Goal: Complete application form

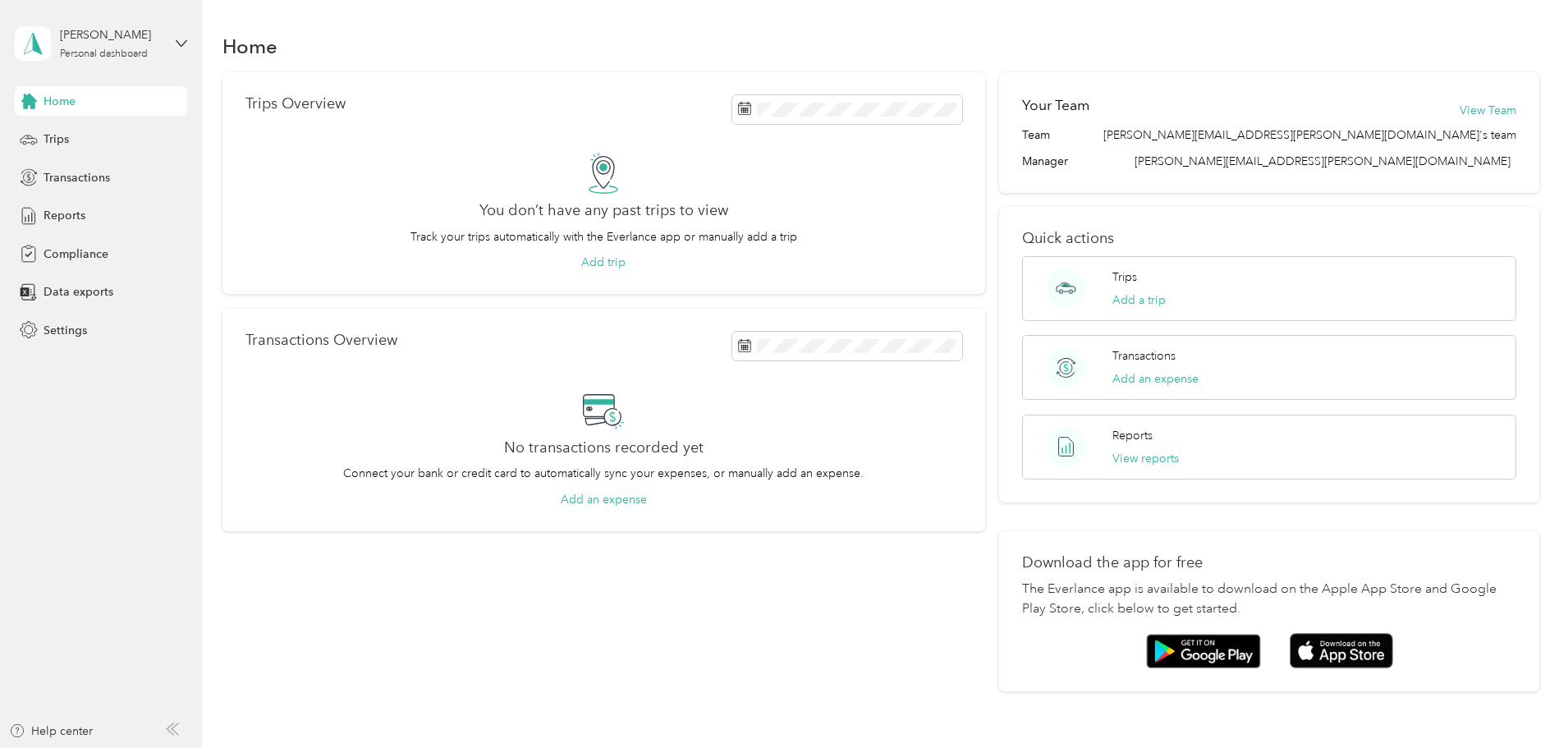
click at [165, 41] on div "[PERSON_NAME] Personal dashboard" at bounding box center [100, 44] width 172 height 58
click at [160, 350] on aside "[PERSON_NAME] Personal dashboard Home Trips Transactions Reports Compliance Dat…" at bounding box center [100, 374] width 202 height 748
click at [67, 249] on span "Compliance" at bounding box center [76, 253] width 65 height 17
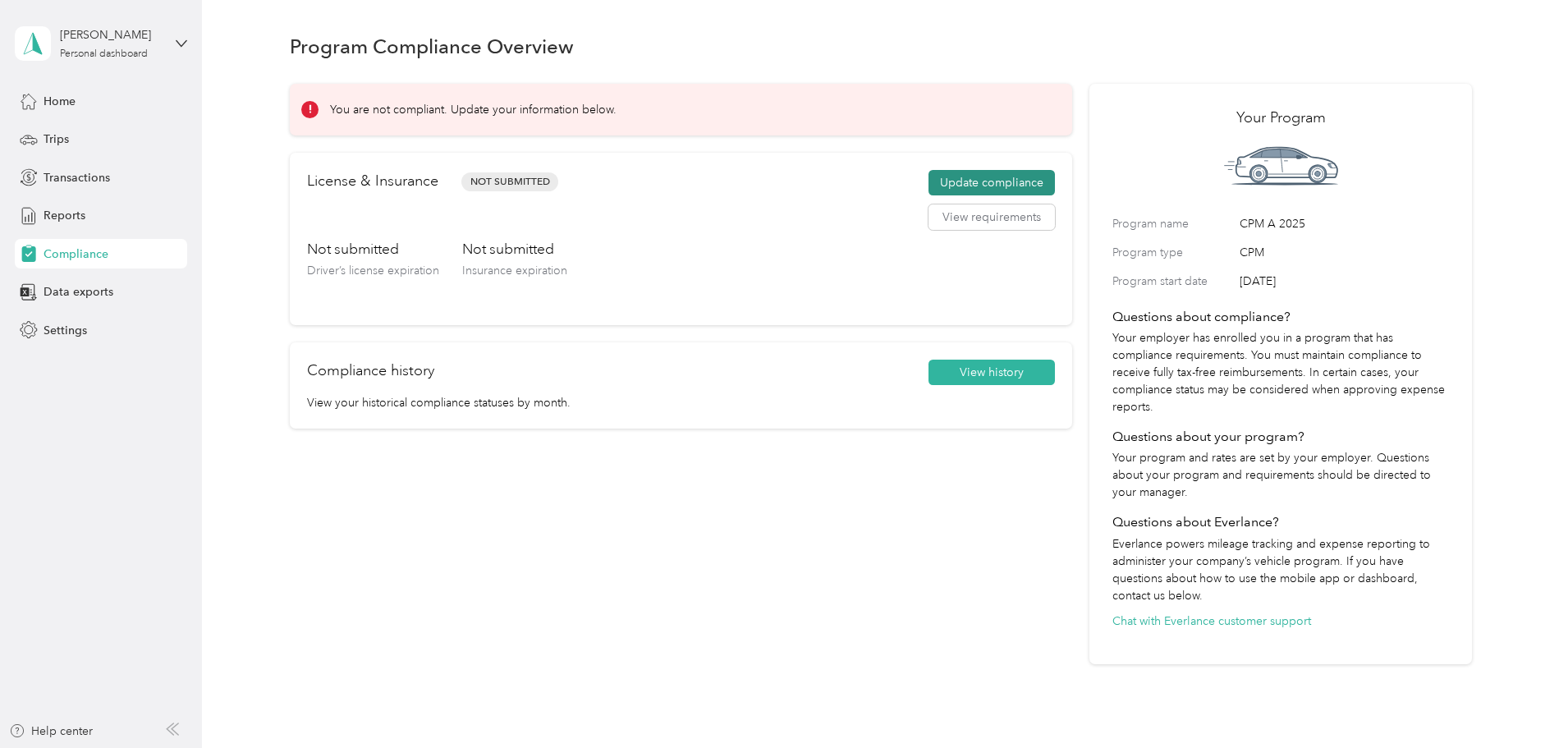
click at [933, 183] on button "Update compliance" at bounding box center [992, 183] width 127 height 26
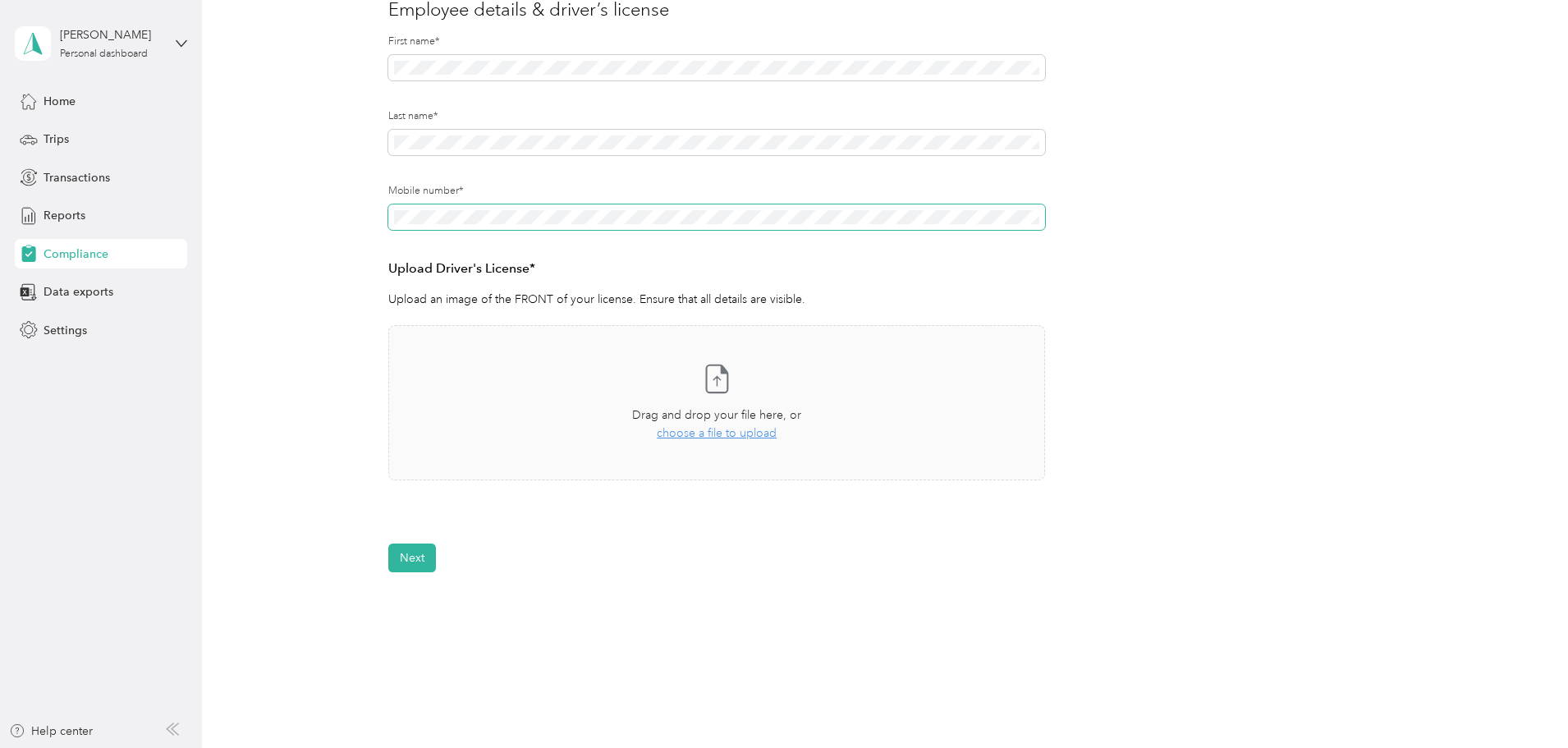
scroll to position [246, 0]
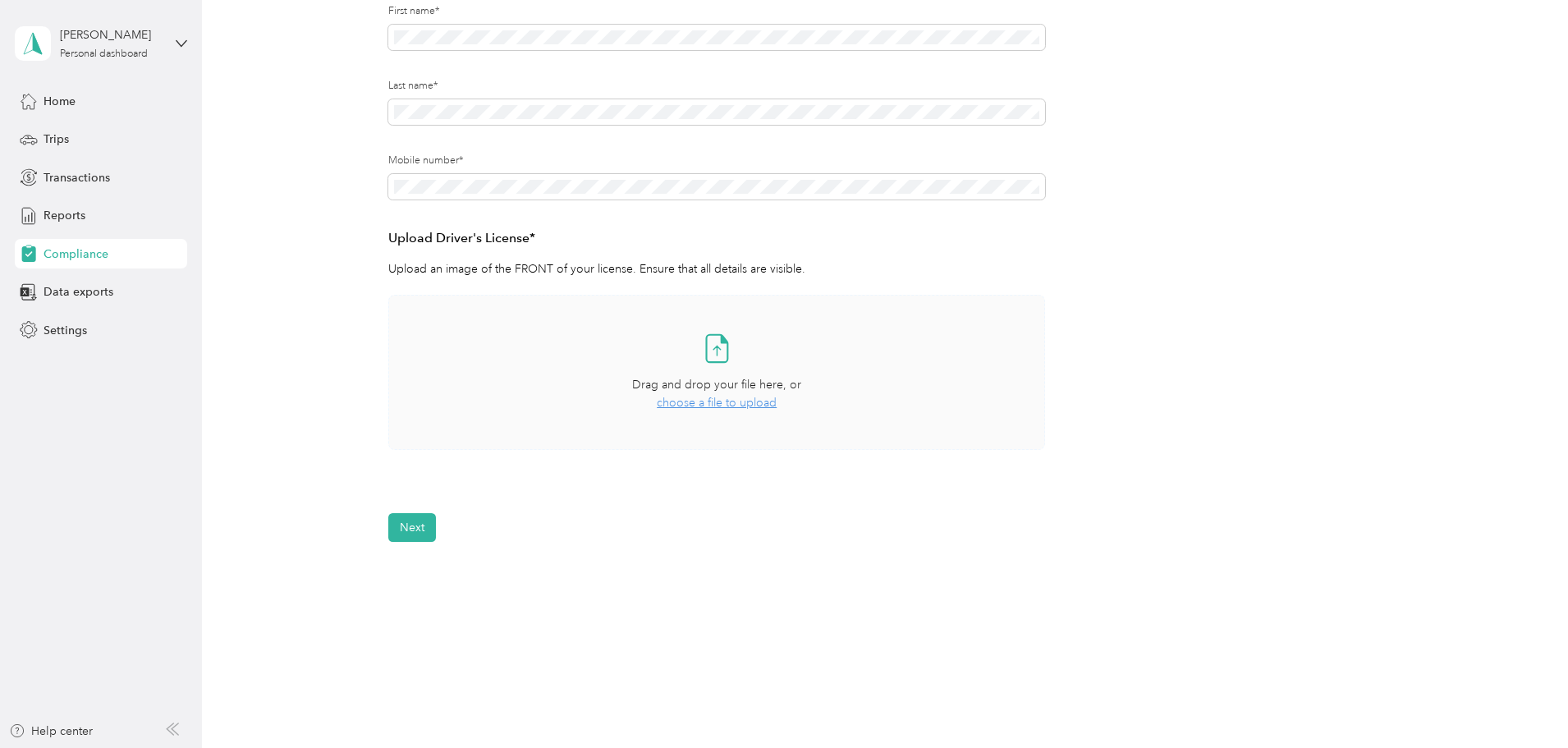
click at [722, 410] on span "choose a file to upload" at bounding box center [717, 402] width 120 height 14
click at [409, 582] on button "Next" at bounding box center [412, 575] width 48 height 29
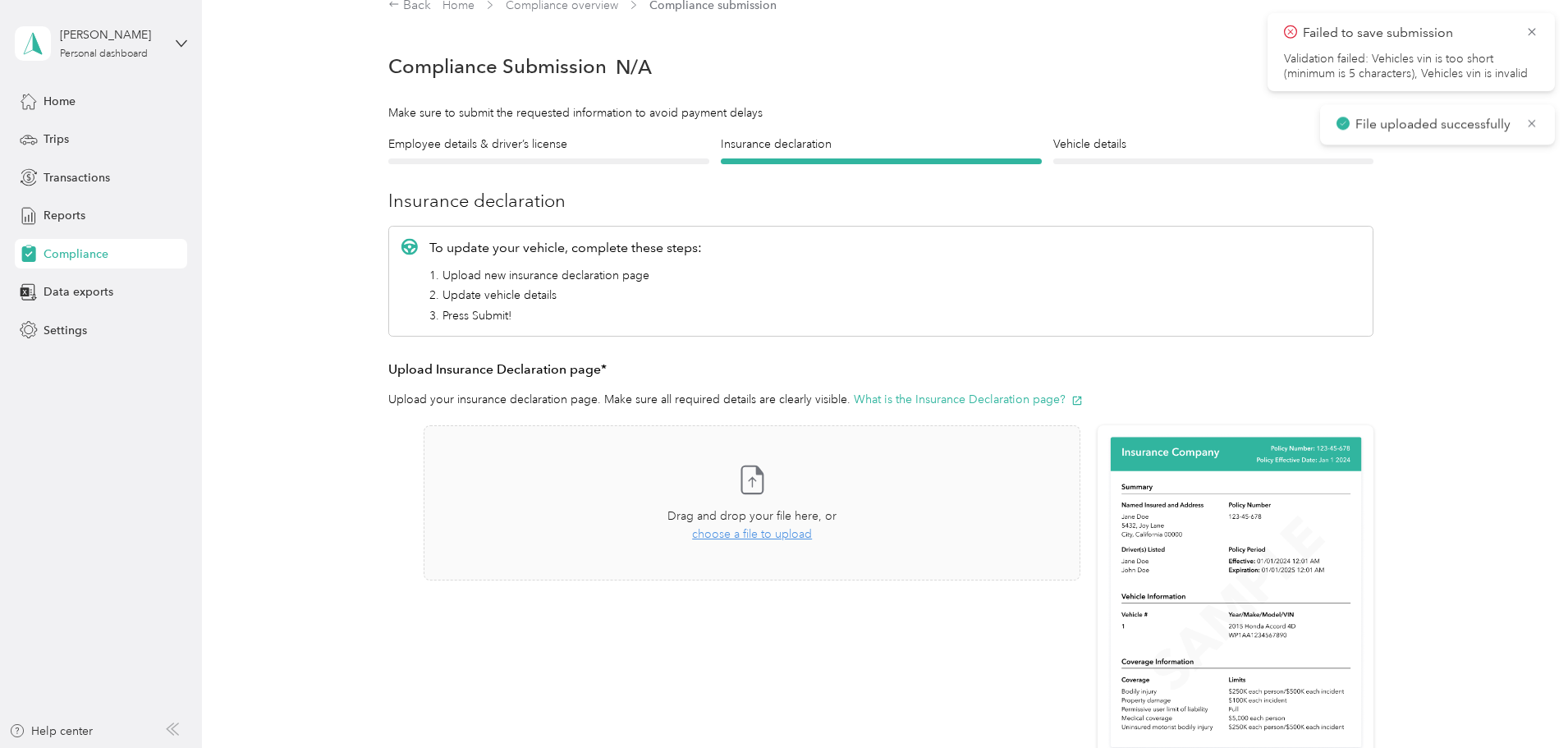
scroll to position [21, 0]
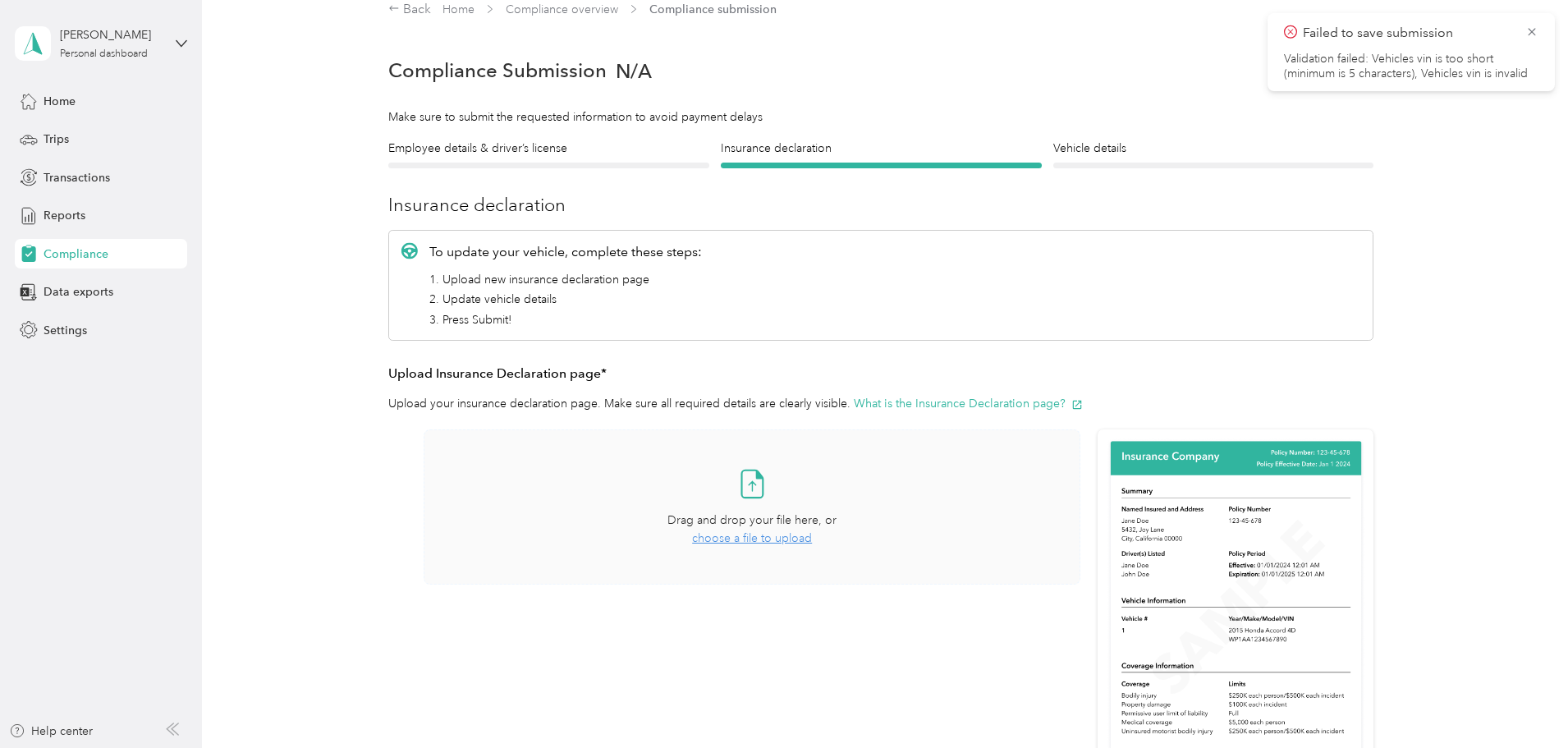
click at [758, 538] on span "choose a file to upload" at bounding box center [752, 537] width 120 height 14
click at [1532, 33] on icon at bounding box center [1532, 32] width 13 height 15
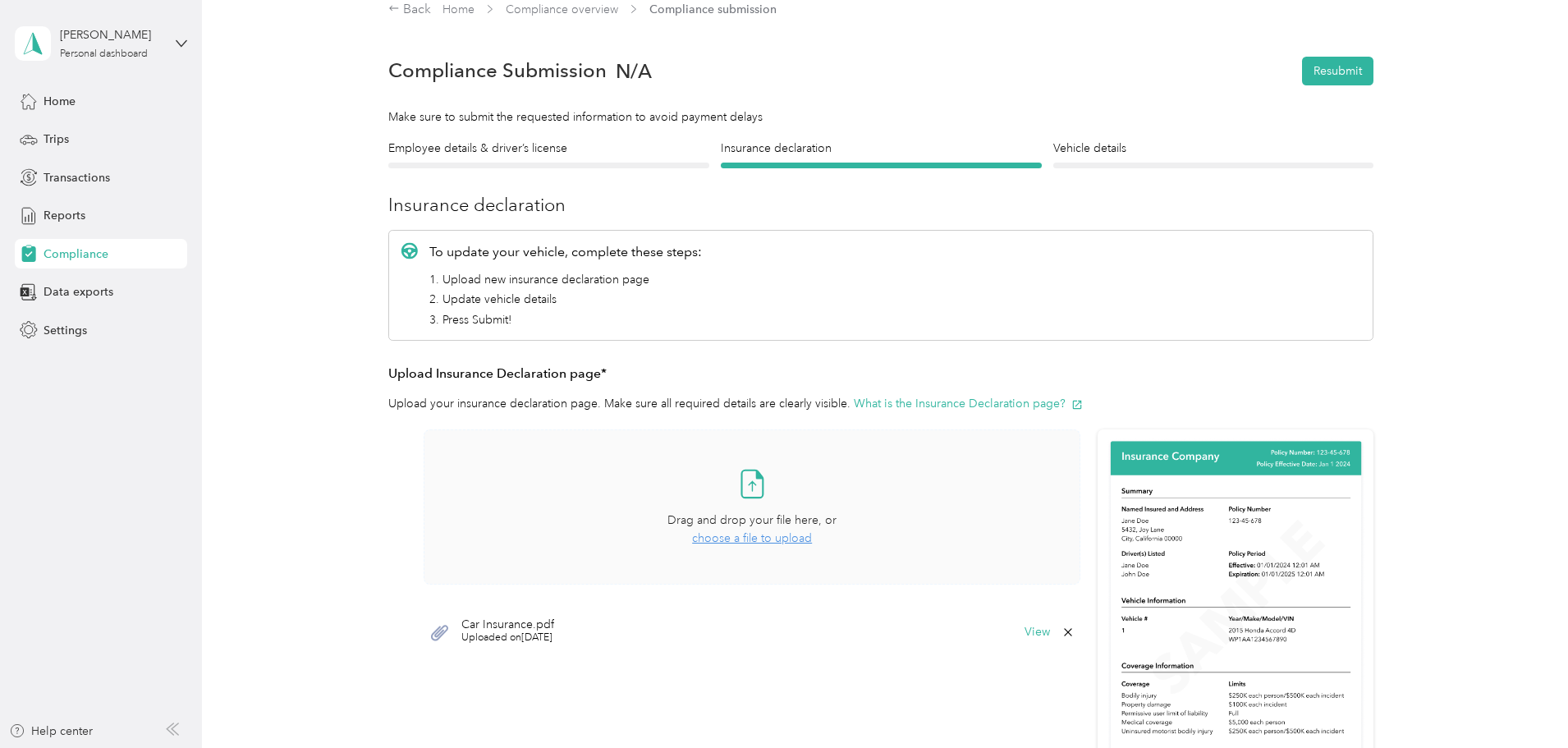
click at [751, 539] on span "choose a file to upload" at bounding box center [752, 537] width 120 height 14
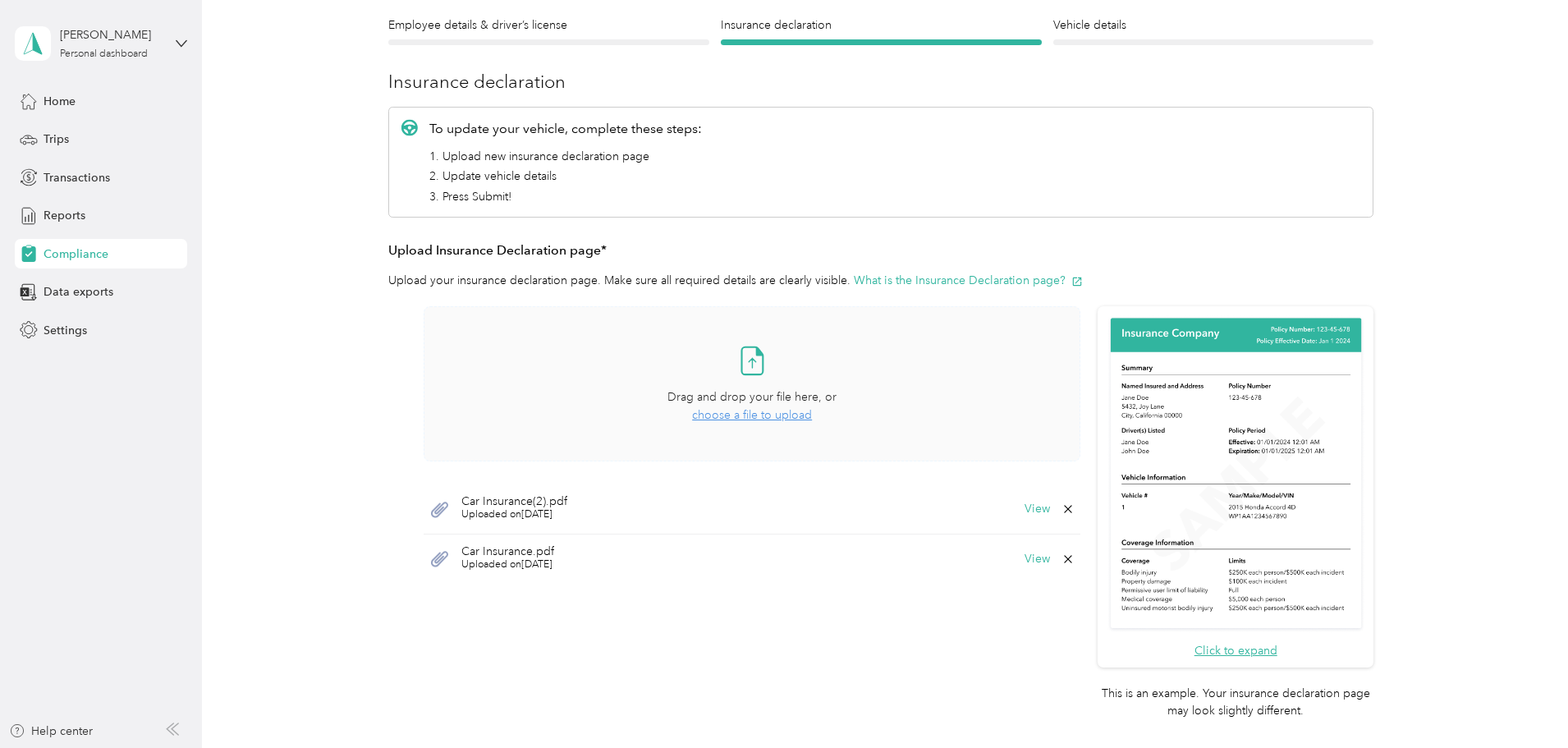
scroll to position [349, 0]
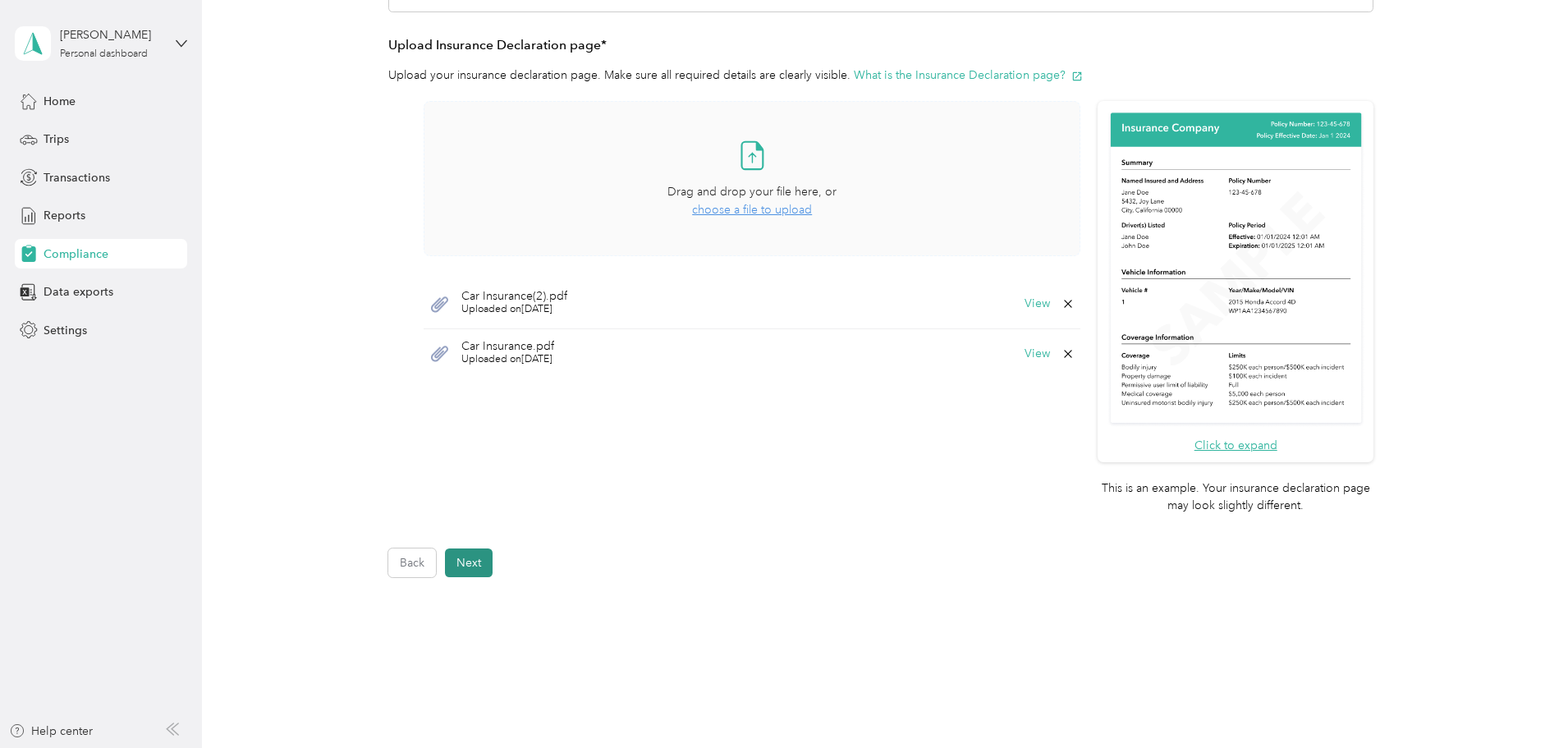
click at [458, 564] on button "Next" at bounding box center [469, 562] width 48 height 29
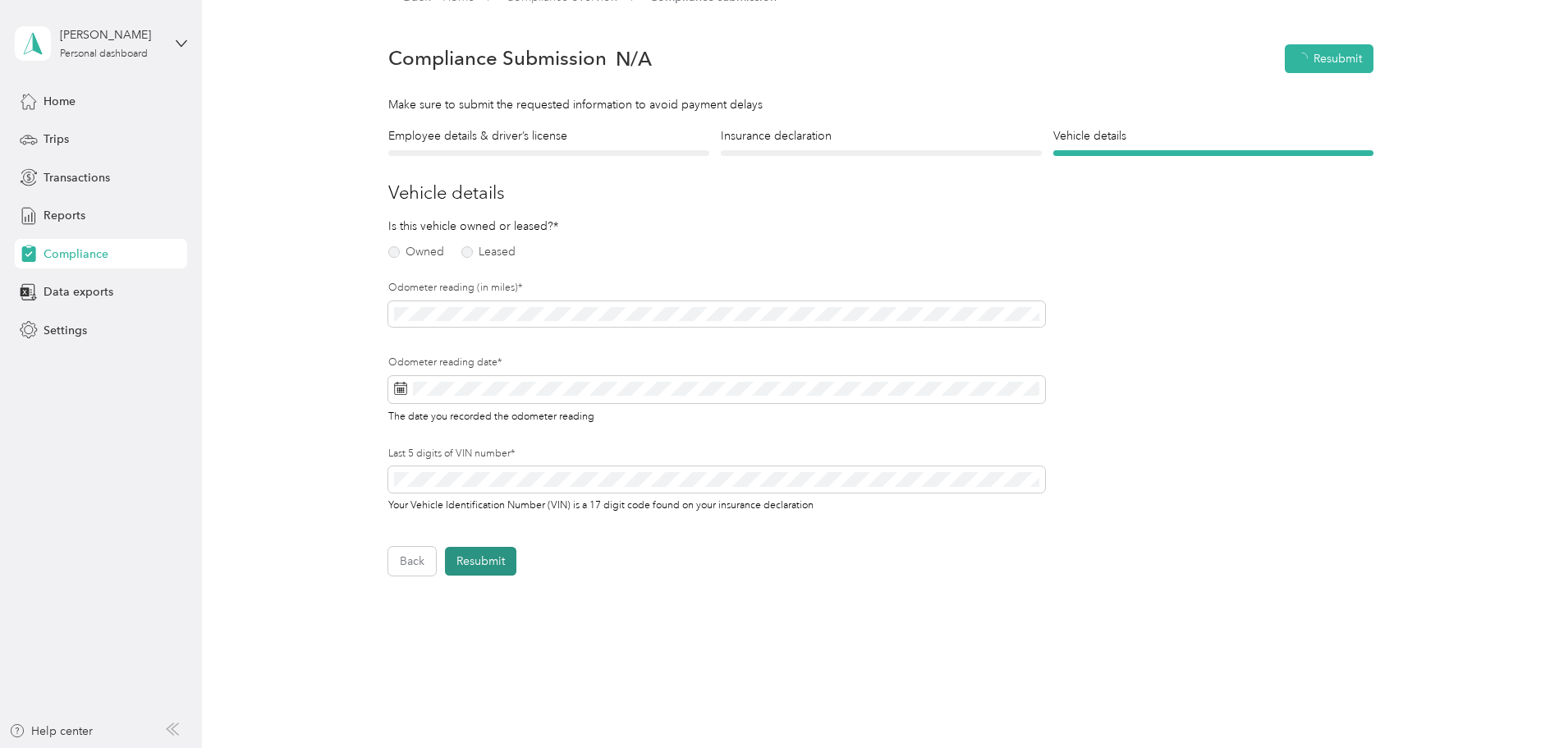
scroll to position [21, 0]
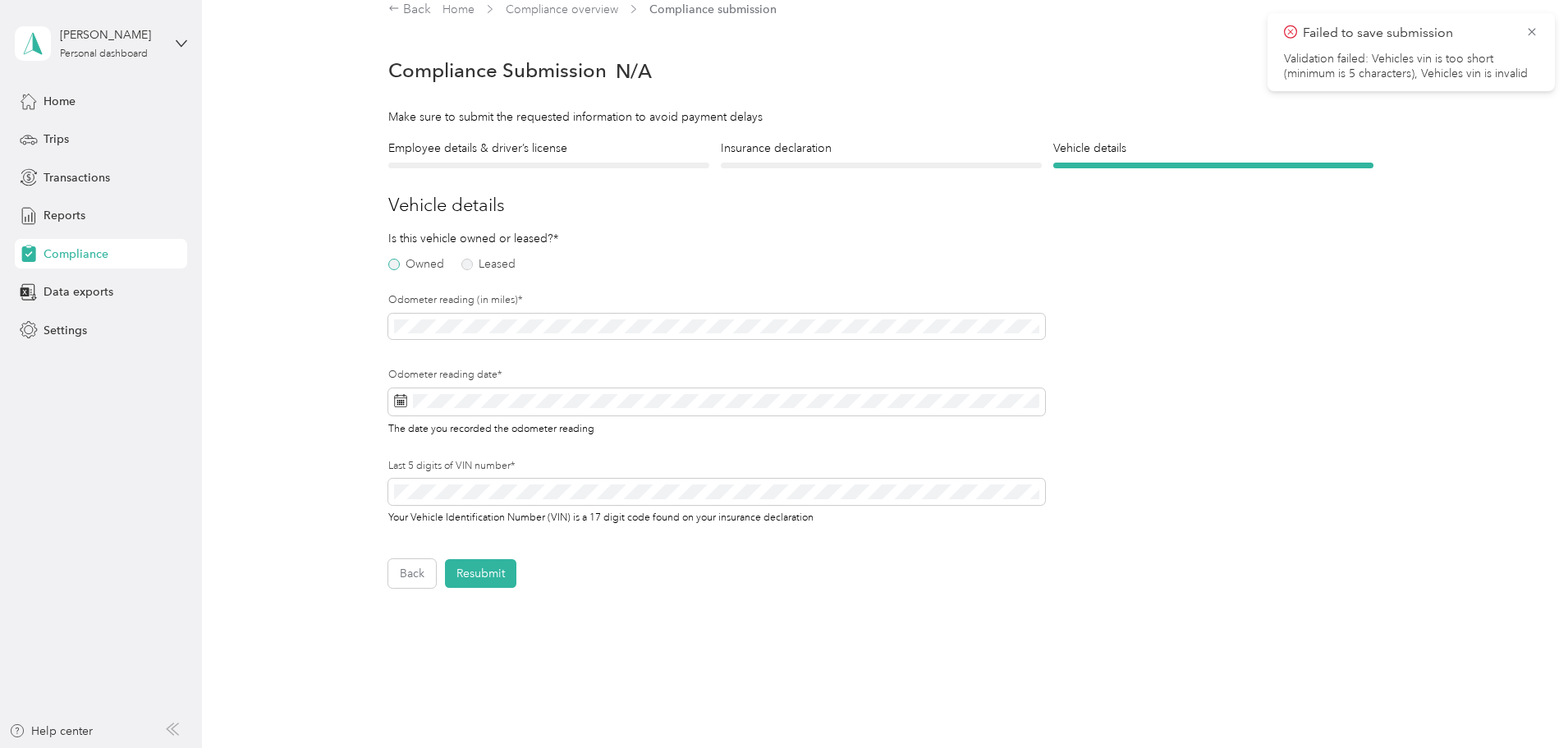
click at [393, 262] on label "Owned" at bounding box center [416, 264] width 56 height 12
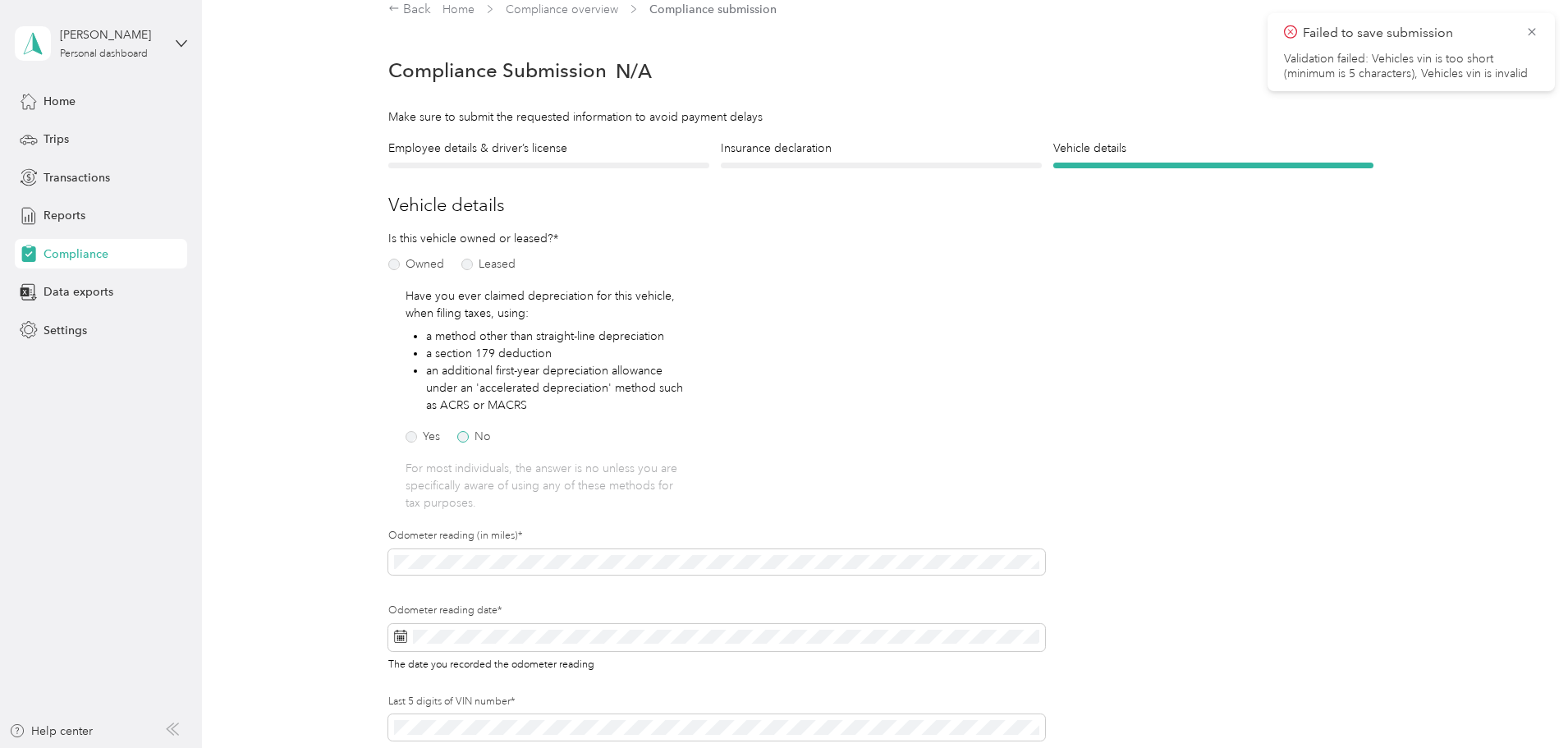
click at [465, 435] on label "No" at bounding box center [474, 437] width 34 height 12
click at [512, 468] on div "2" at bounding box center [511, 470] width 21 height 21
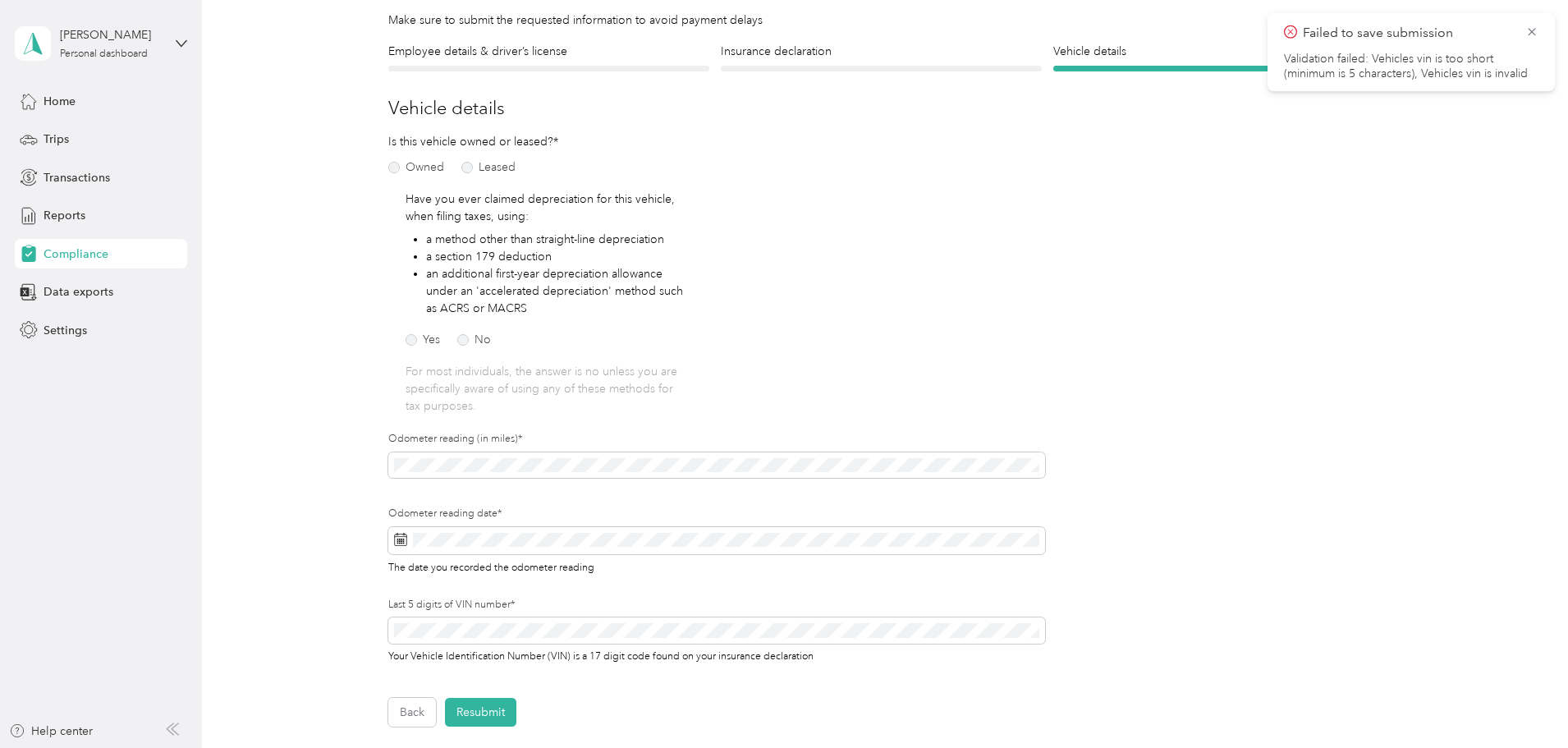
scroll to position [267, 0]
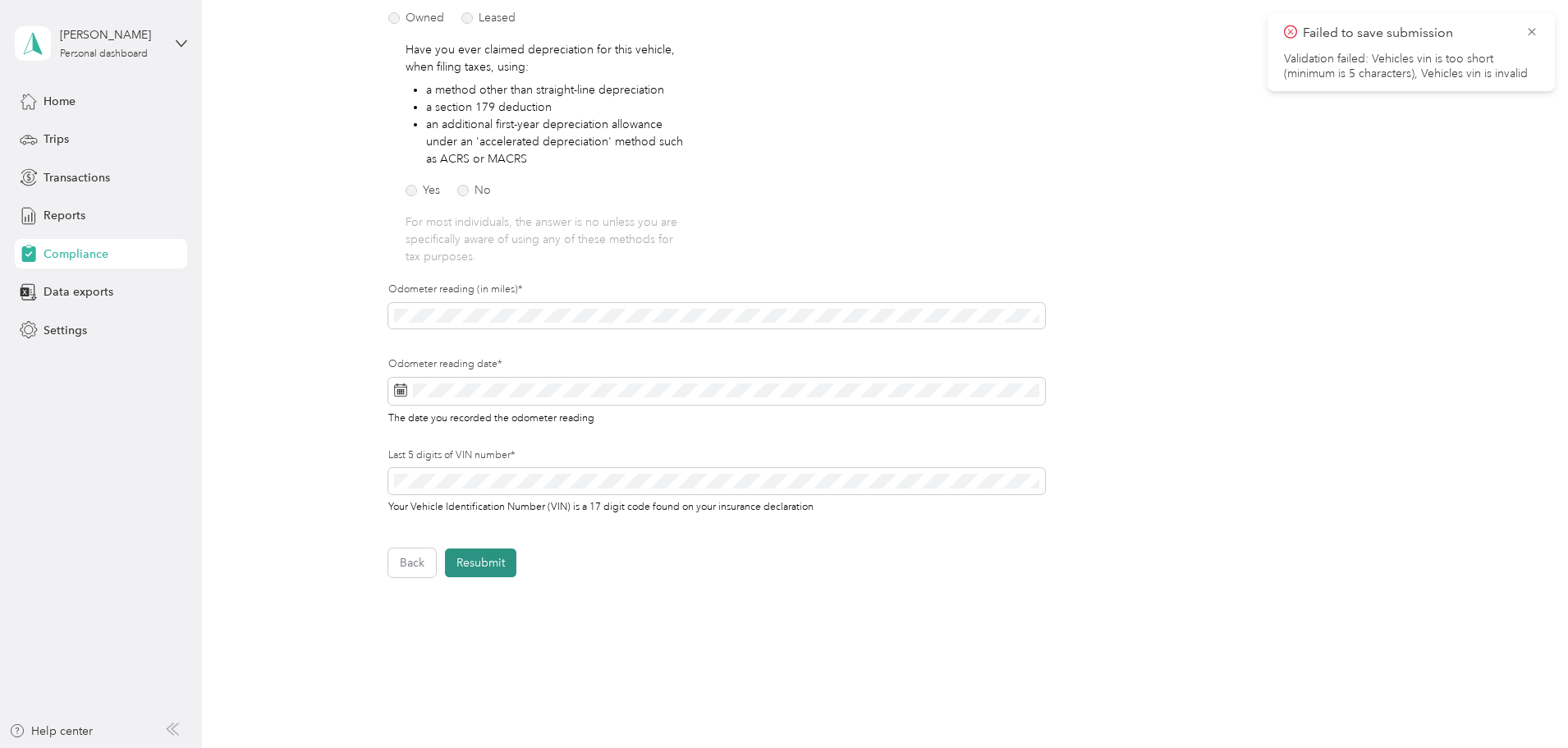
click at [485, 557] on button "Resubmit" at bounding box center [481, 562] width 72 height 29
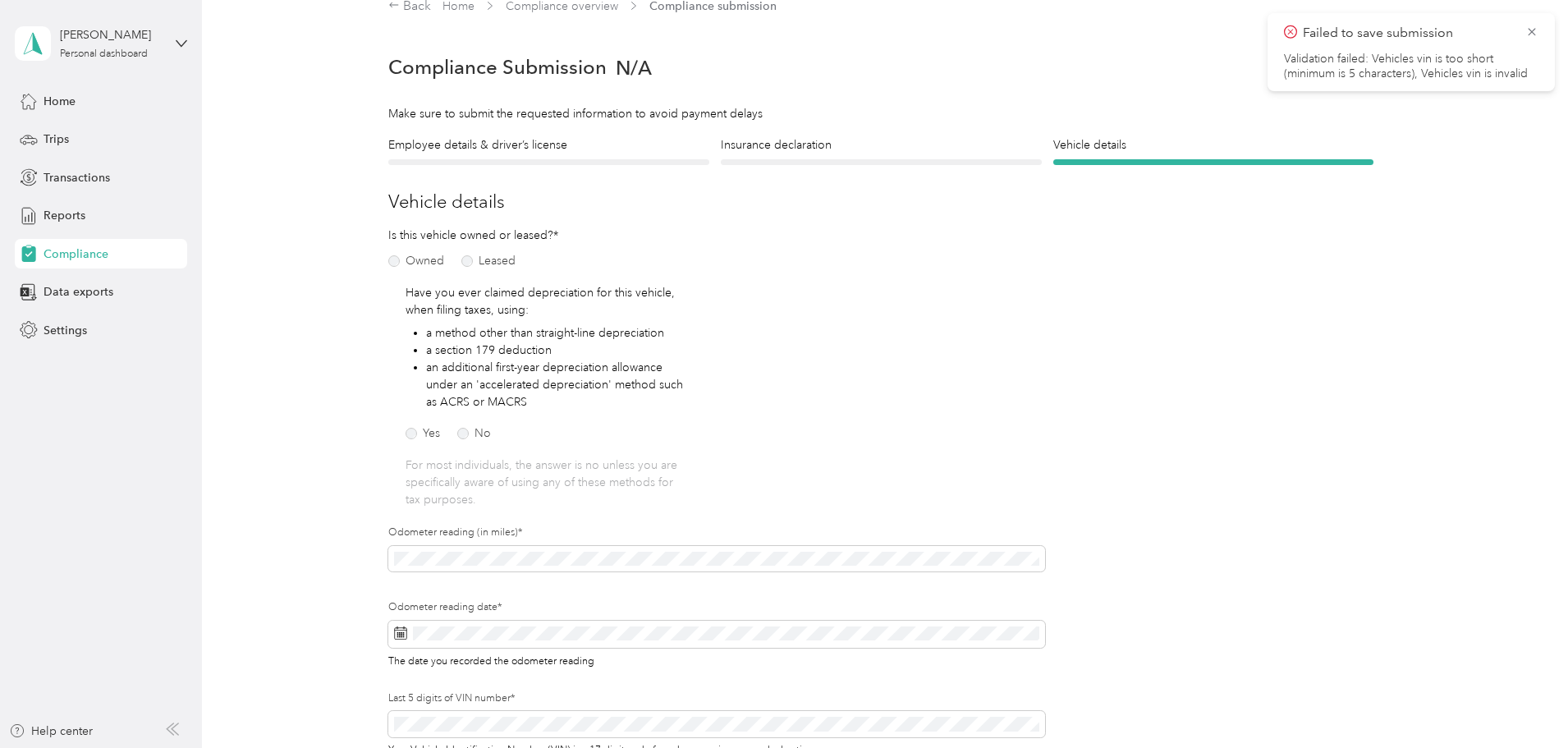
scroll to position [21, 0]
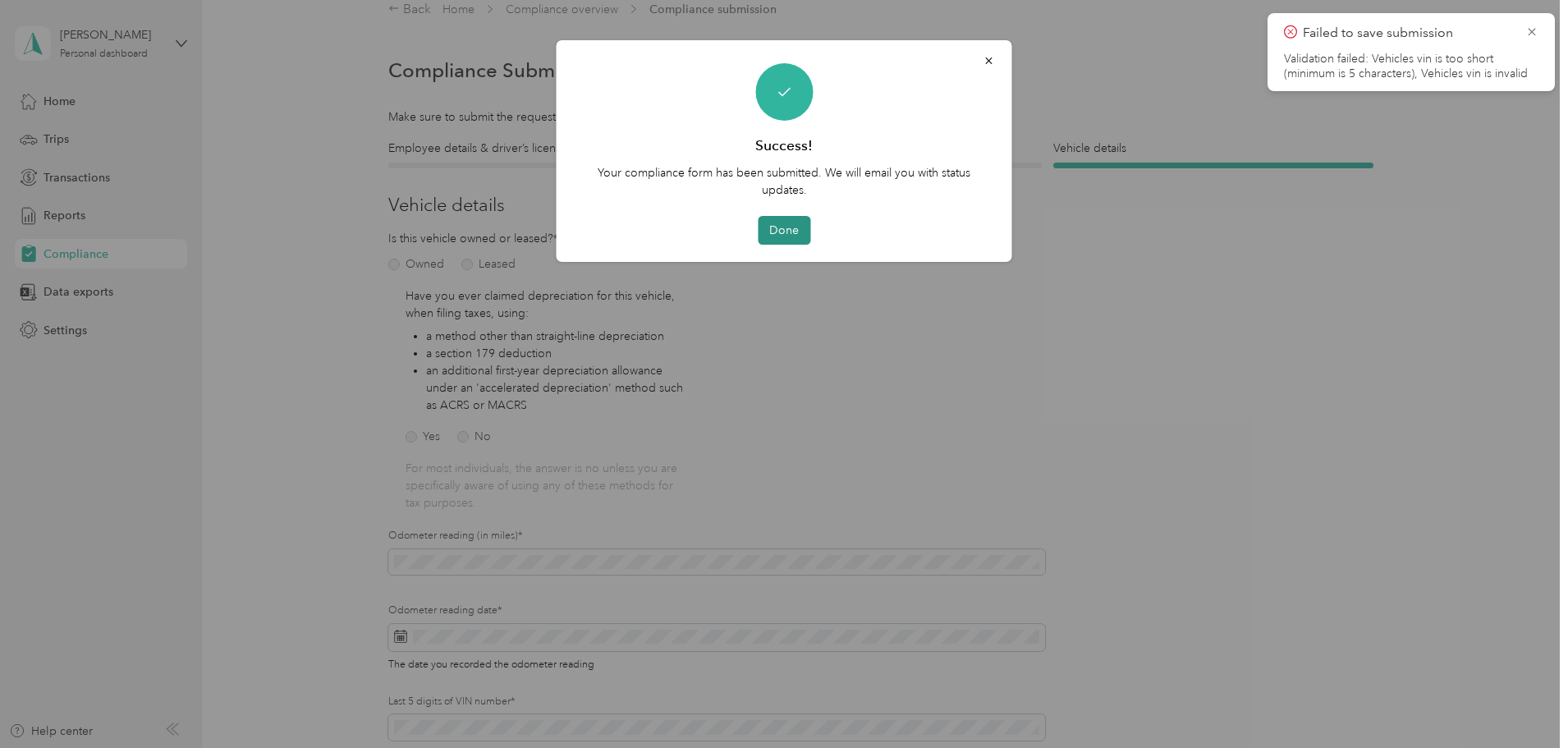
click at [784, 227] on button "Done" at bounding box center [784, 230] width 53 height 29
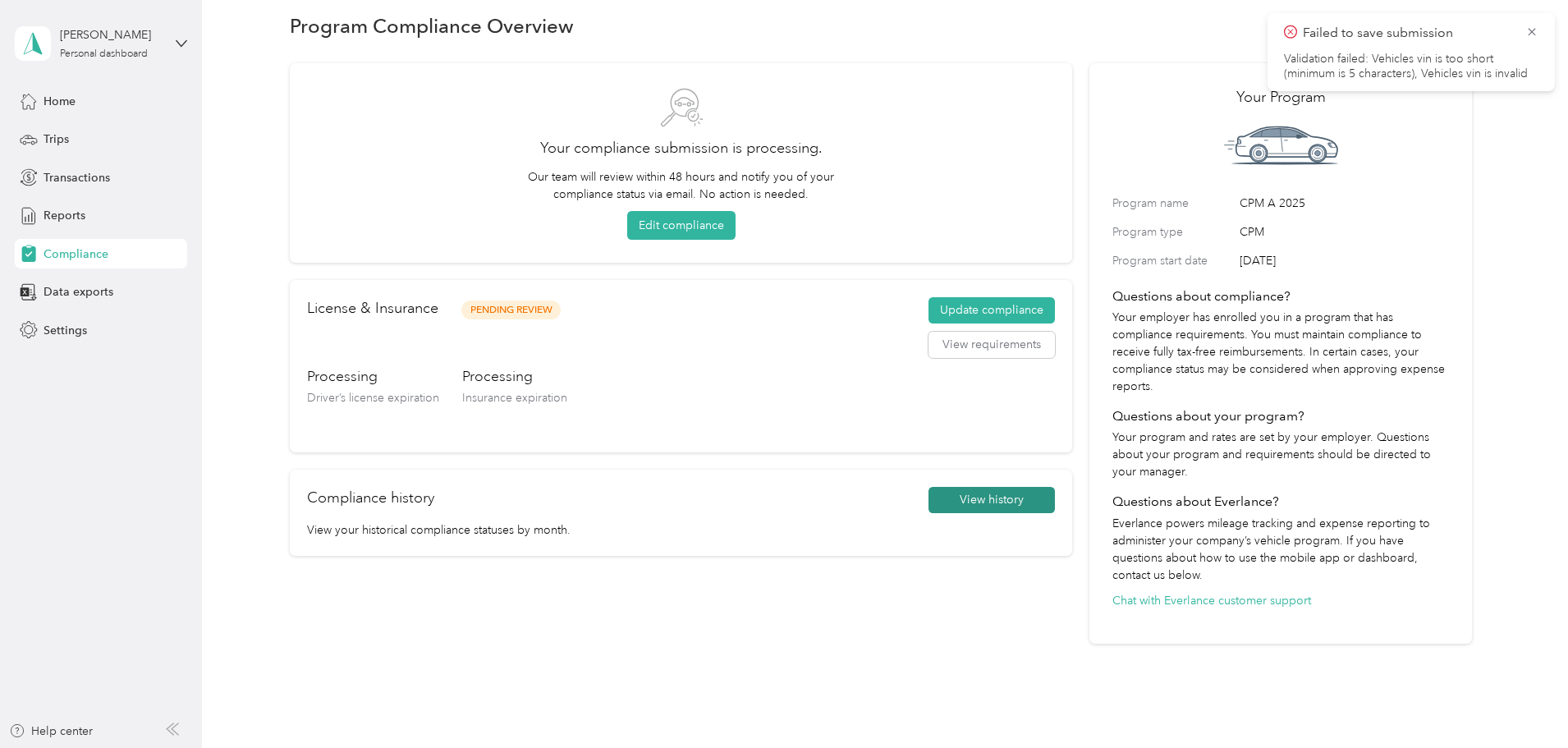
click at [928, 495] on button "View history" at bounding box center [992, 499] width 127 height 26
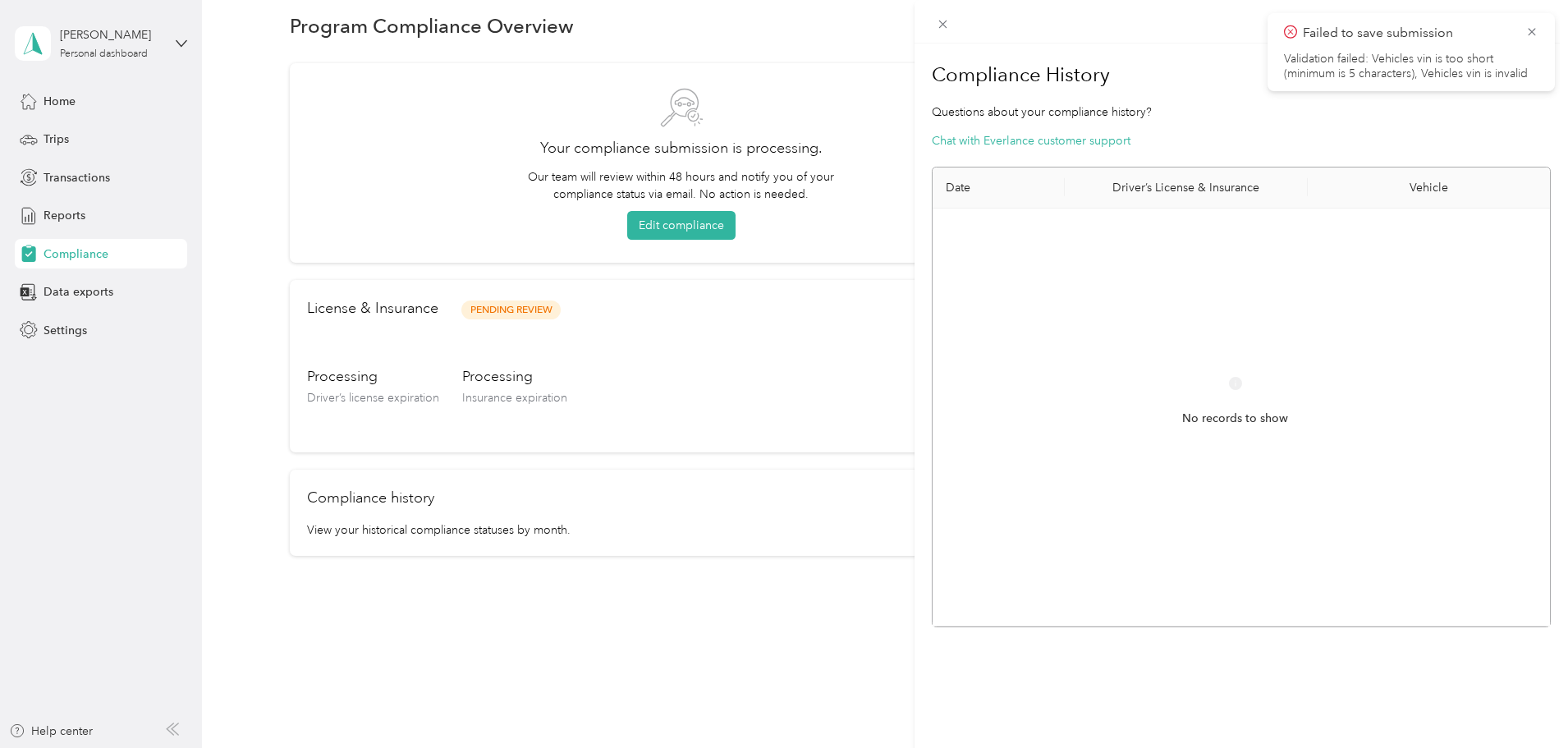
click at [749, 599] on div "Compliance History Questions about your compliance history? Chat with Everlance…" at bounding box center [784, 374] width 1568 height 748
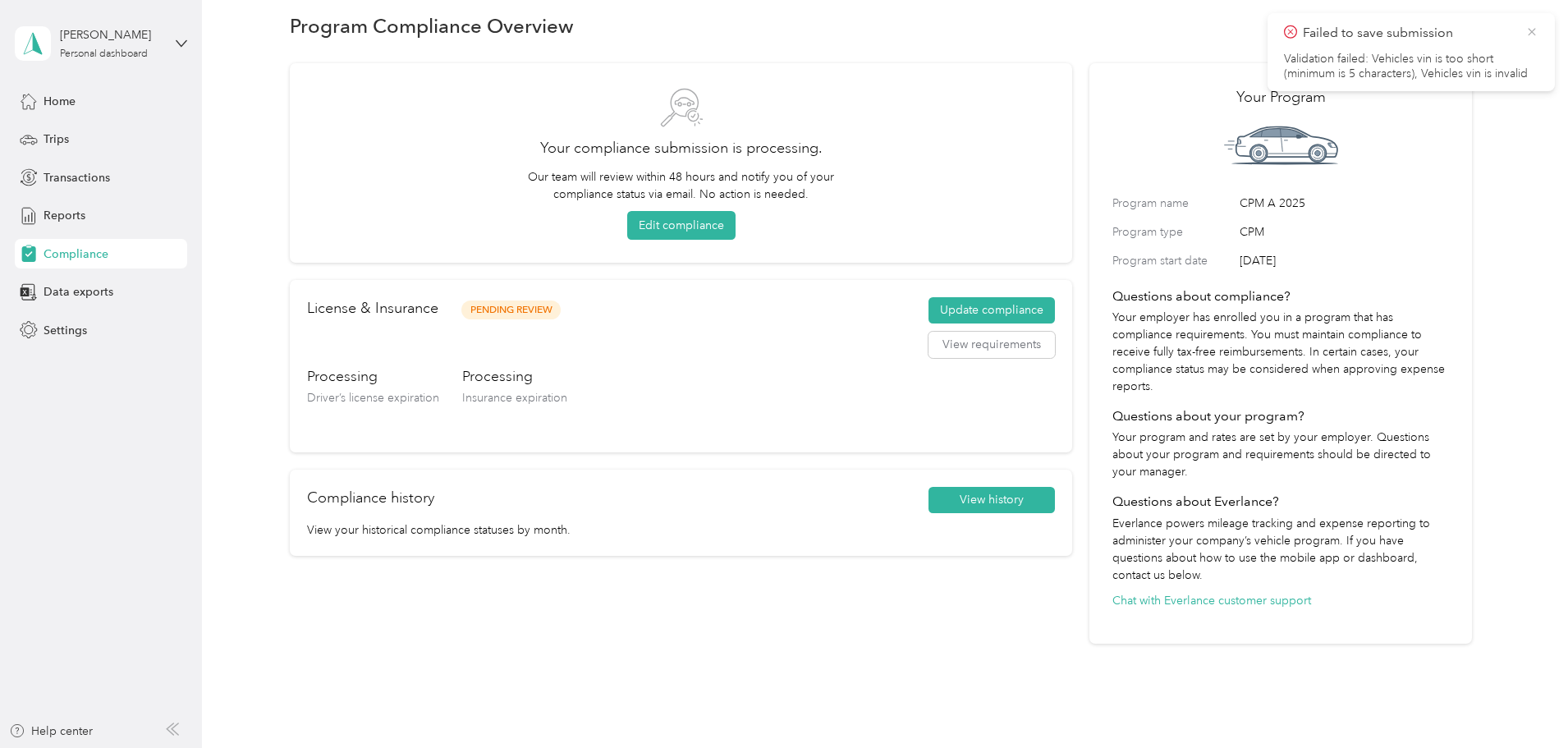
click at [1535, 32] on icon at bounding box center [1532, 32] width 13 height 15
